Goal: Transaction & Acquisition: Purchase product/service

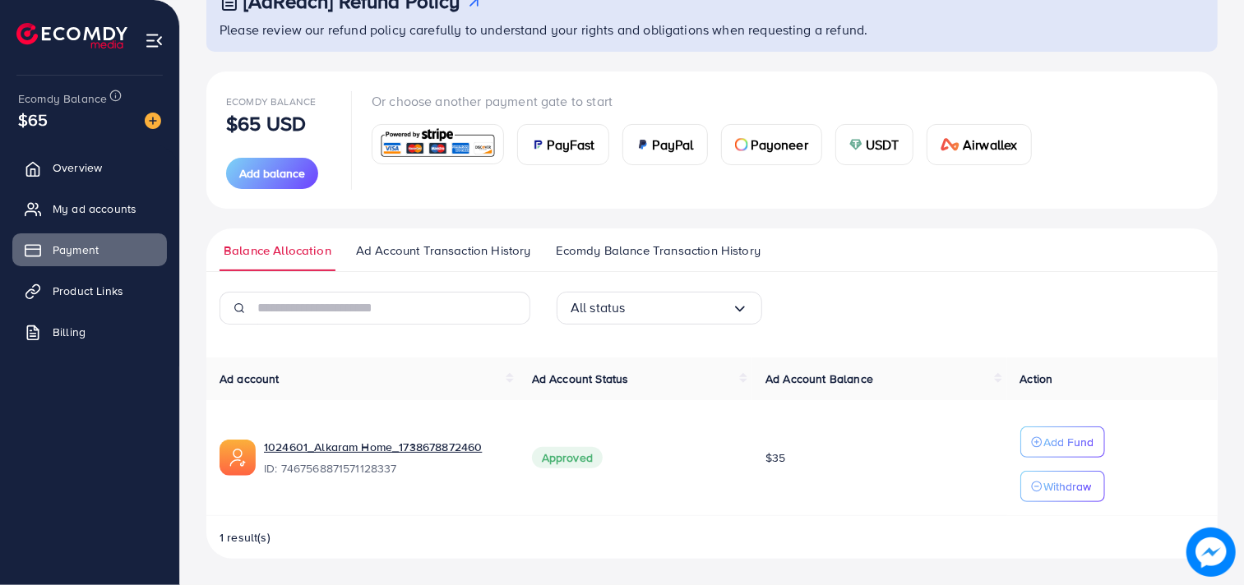
scroll to position [125, 0]
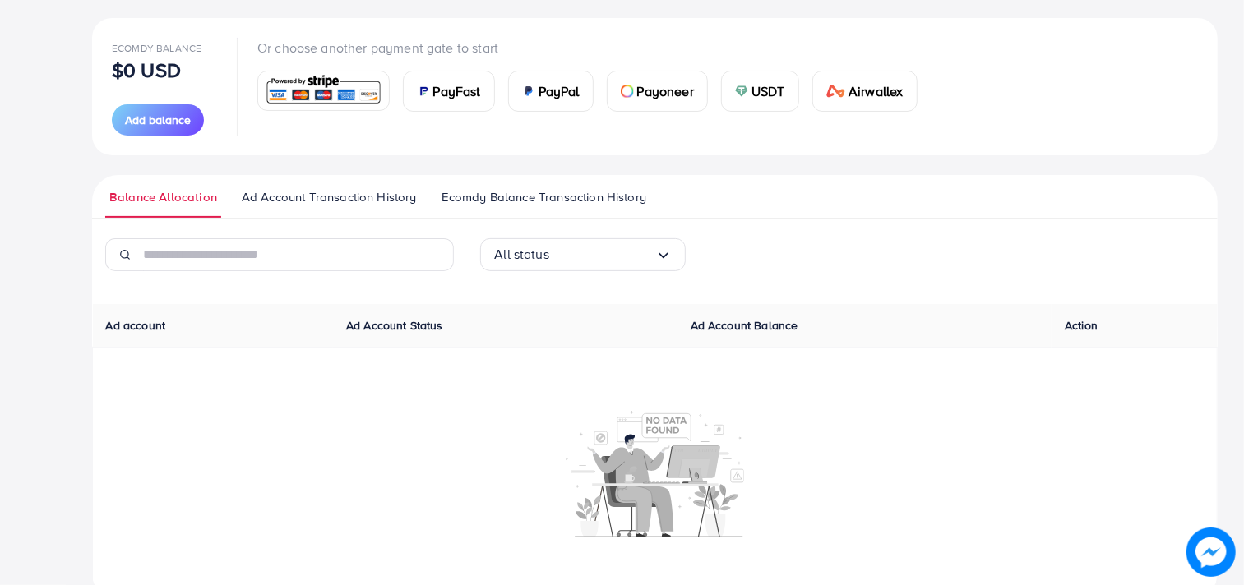
scroll to position [183, 0]
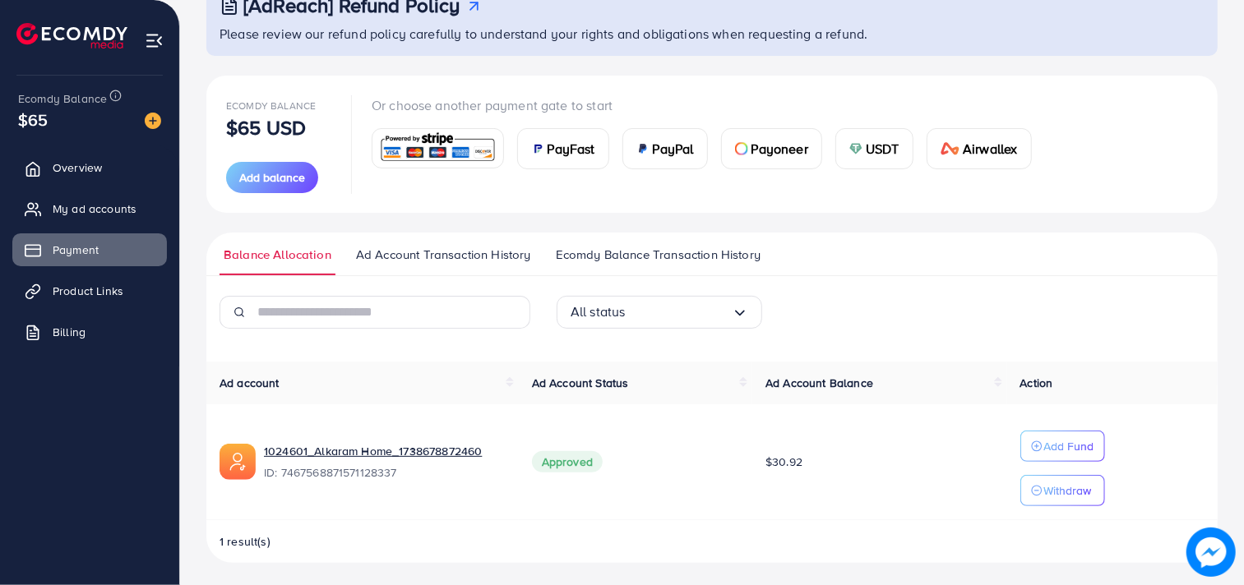
scroll to position [125, 0]
